Goal: Information Seeking & Learning: Learn about a topic

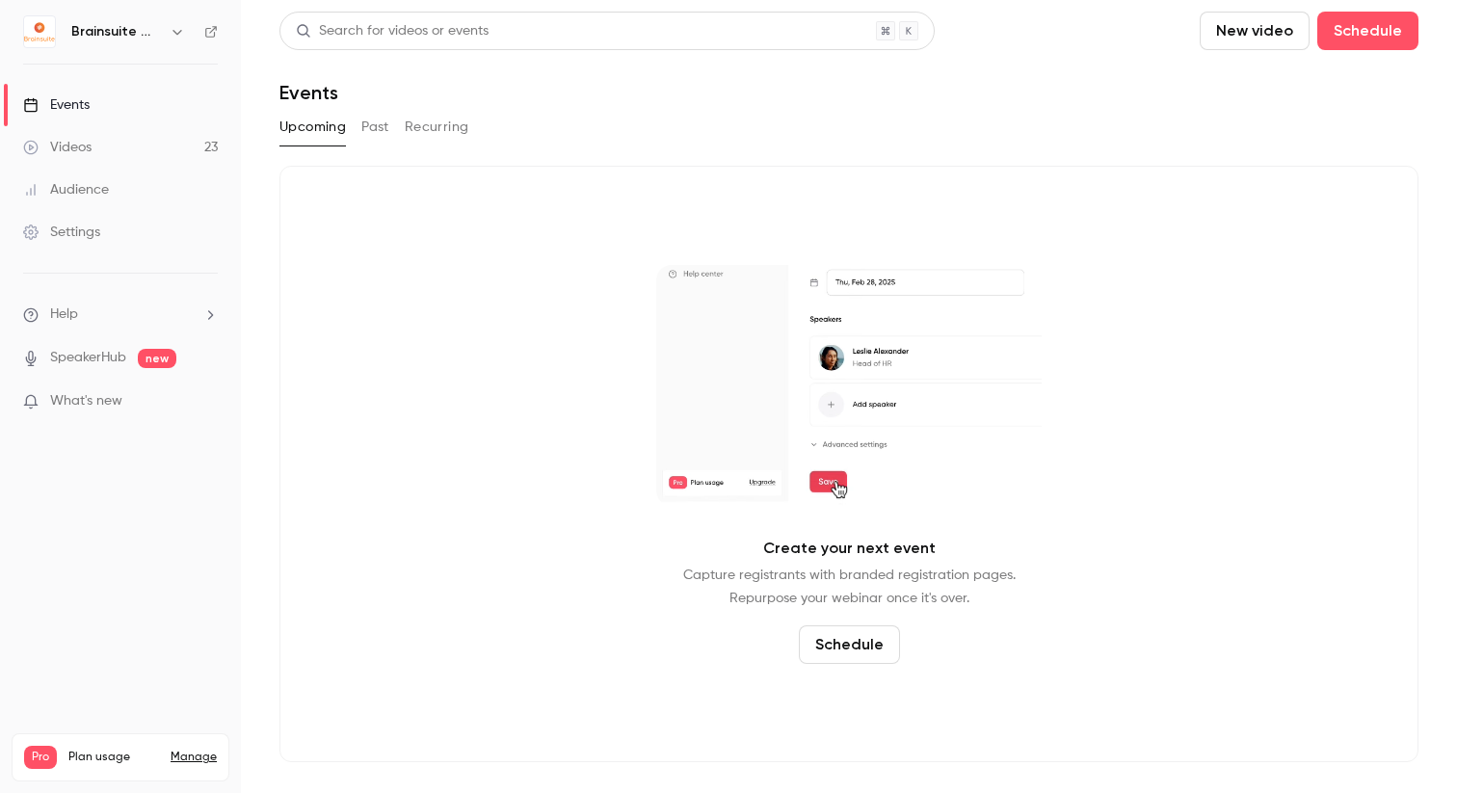
click at [115, 152] on link "Videos 23" at bounding box center [120, 147] width 241 height 42
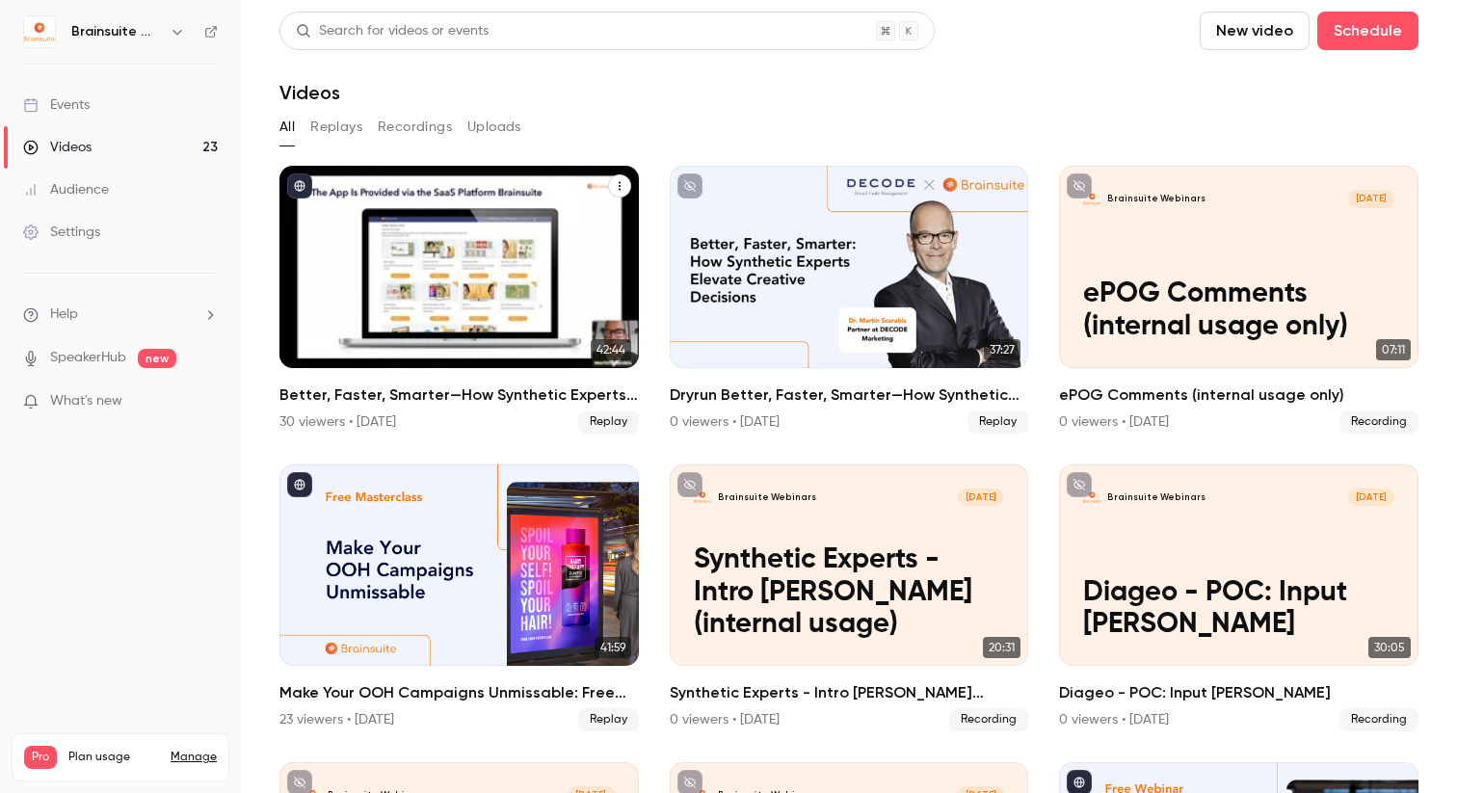
click at [386, 395] on h2 "Better, Faster, Smarter—How Synthetic Experts Elevate Creative Decisions" at bounding box center [458, 395] width 359 height 23
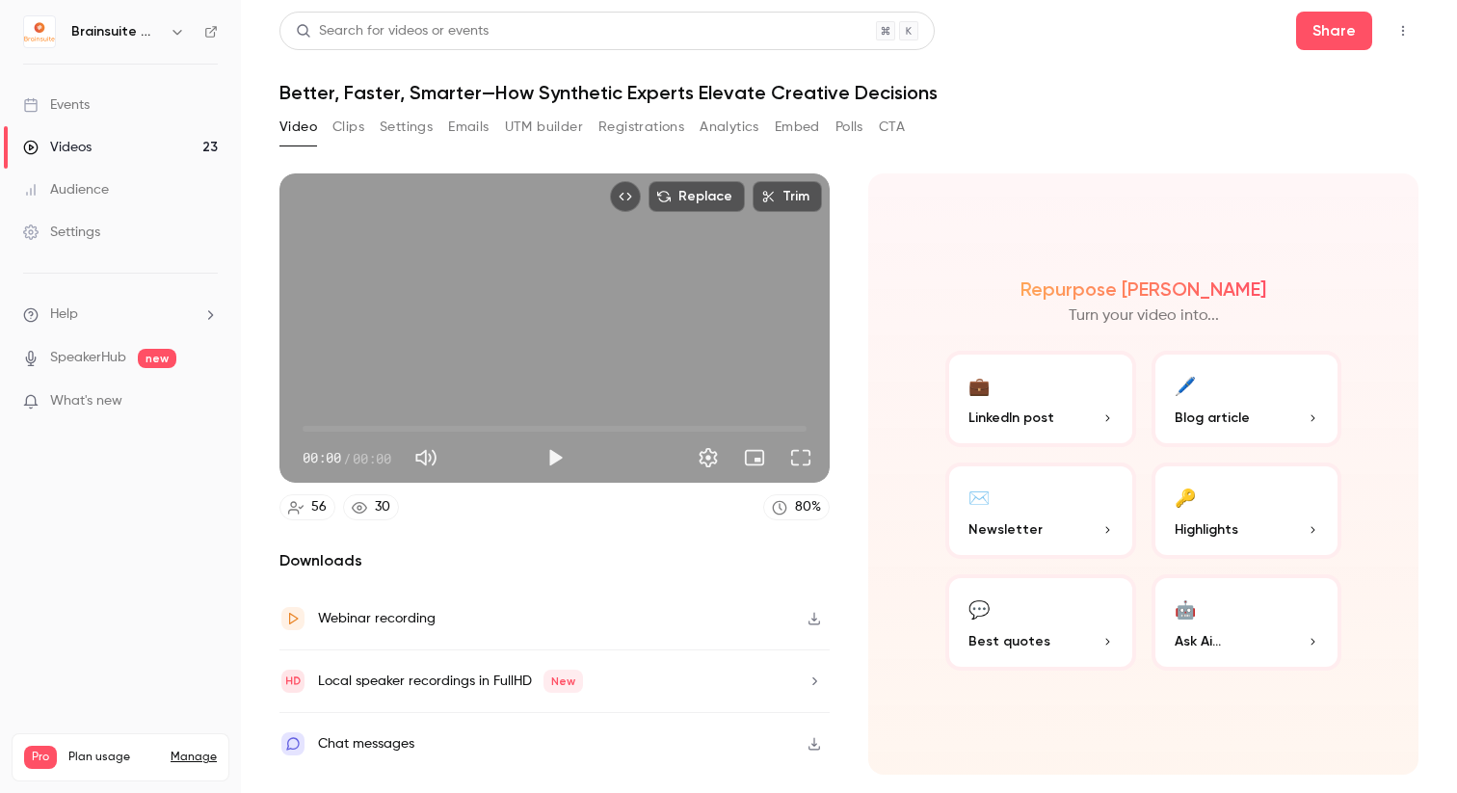
click at [723, 125] on button "Analytics" at bounding box center [730, 127] width 60 height 31
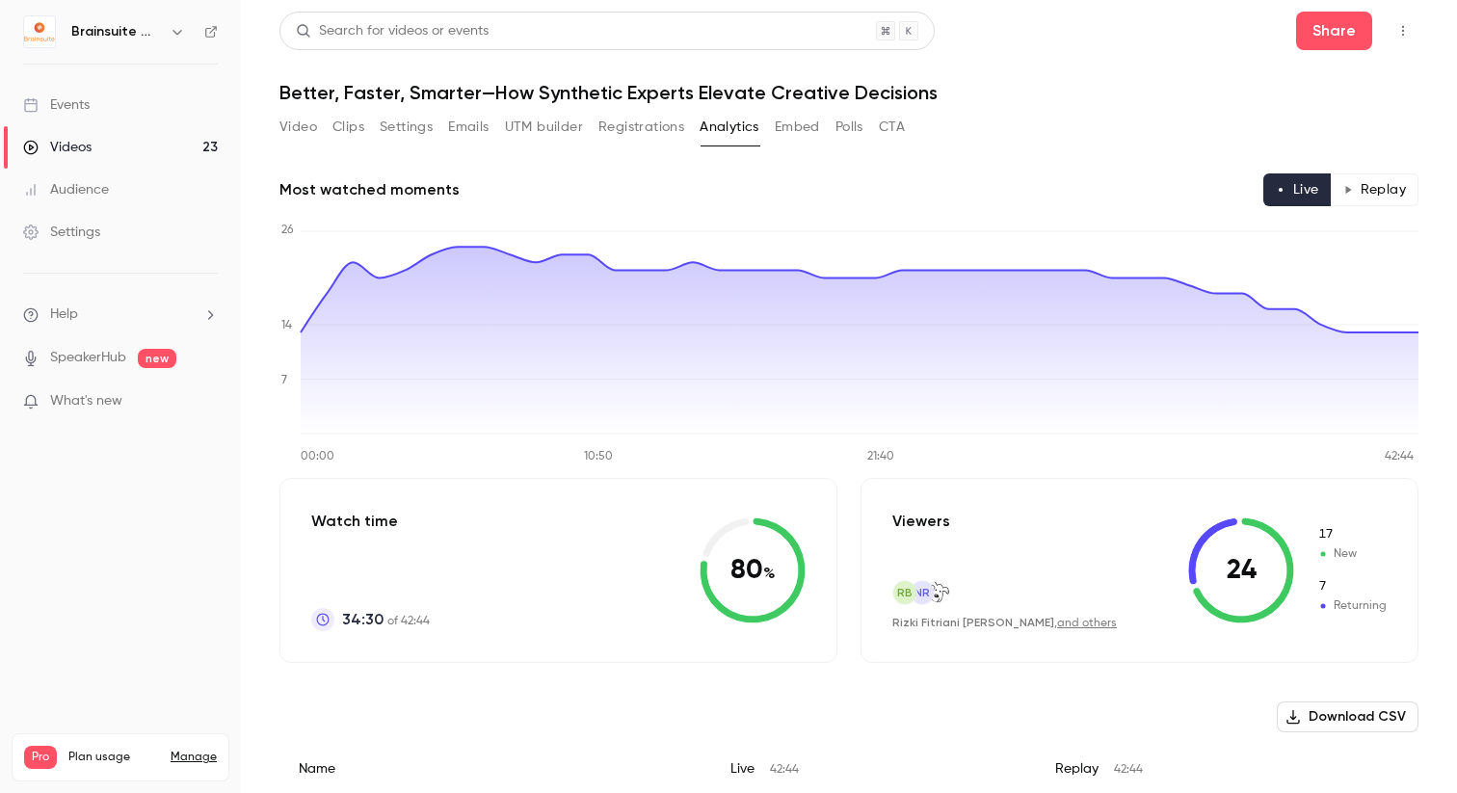
click at [630, 147] on div "Video Clips Settings Emails UTM builder Registrations Analytics Embed Polls CTA" at bounding box center [591, 131] width 625 height 39
click at [630, 143] on div "Video Clips Settings Emails UTM builder Registrations Analytics Embed Polls CTA" at bounding box center [591, 131] width 625 height 39
click at [632, 134] on button "Registrations" at bounding box center [641, 127] width 86 height 31
